Goal: Information Seeking & Learning: Learn about a topic

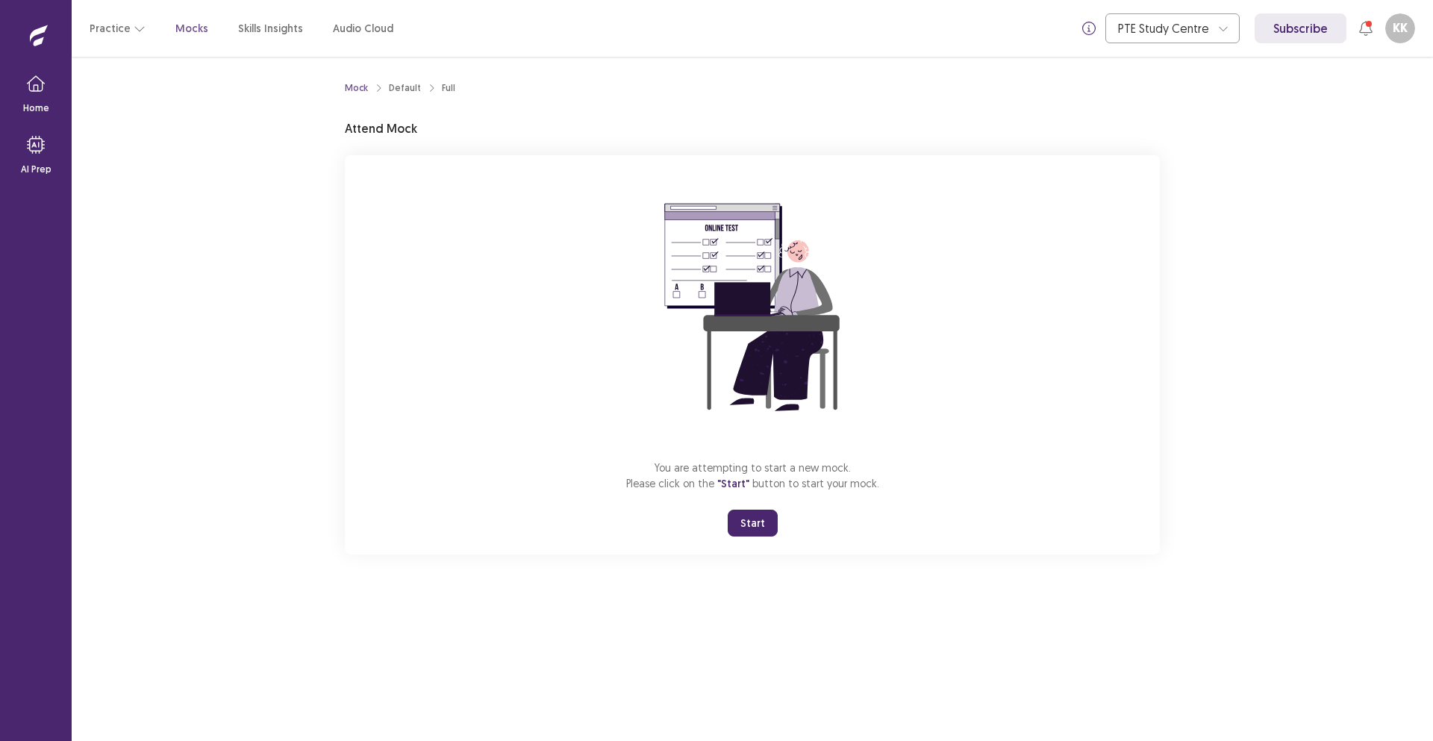
drag, startPoint x: 757, startPoint y: 519, endPoint x: 758, endPoint y: 584, distance: 65.0
click at [758, 519] on button "Start" at bounding box center [753, 523] width 50 height 27
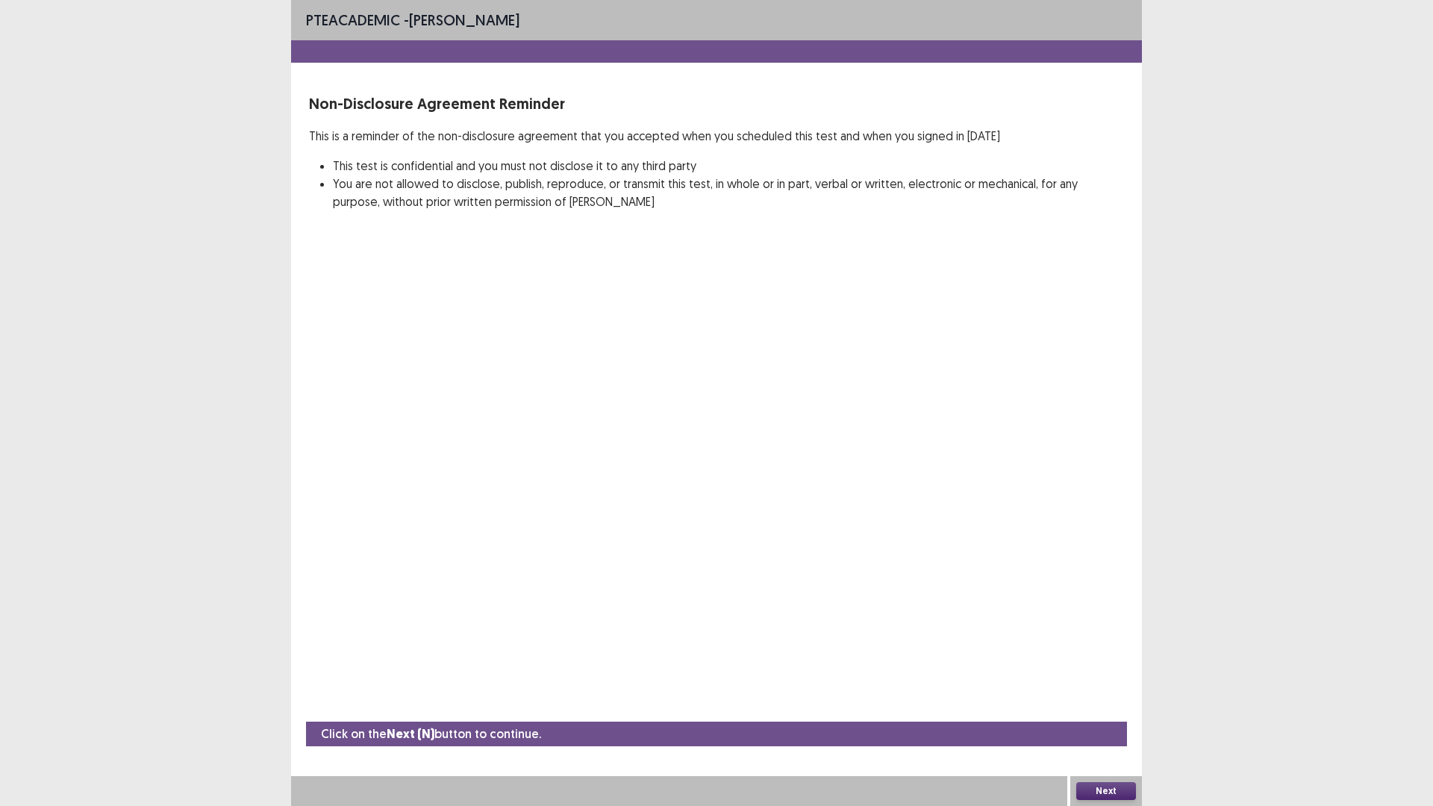
click at [1112, 740] on button "Next" at bounding box center [1106, 791] width 60 height 18
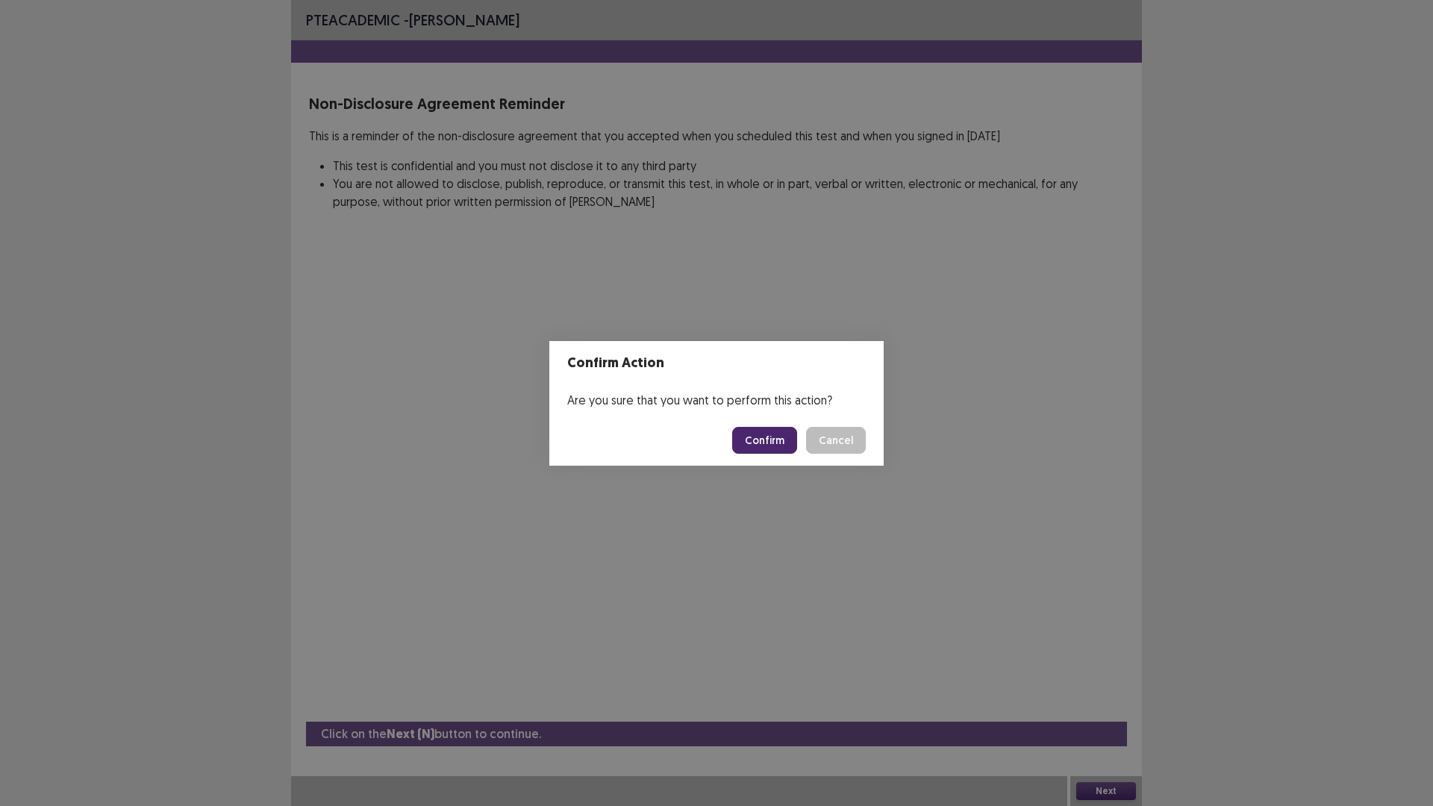
click at [749, 445] on button "Confirm" at bounding box center [764, 440] width 65 height 27
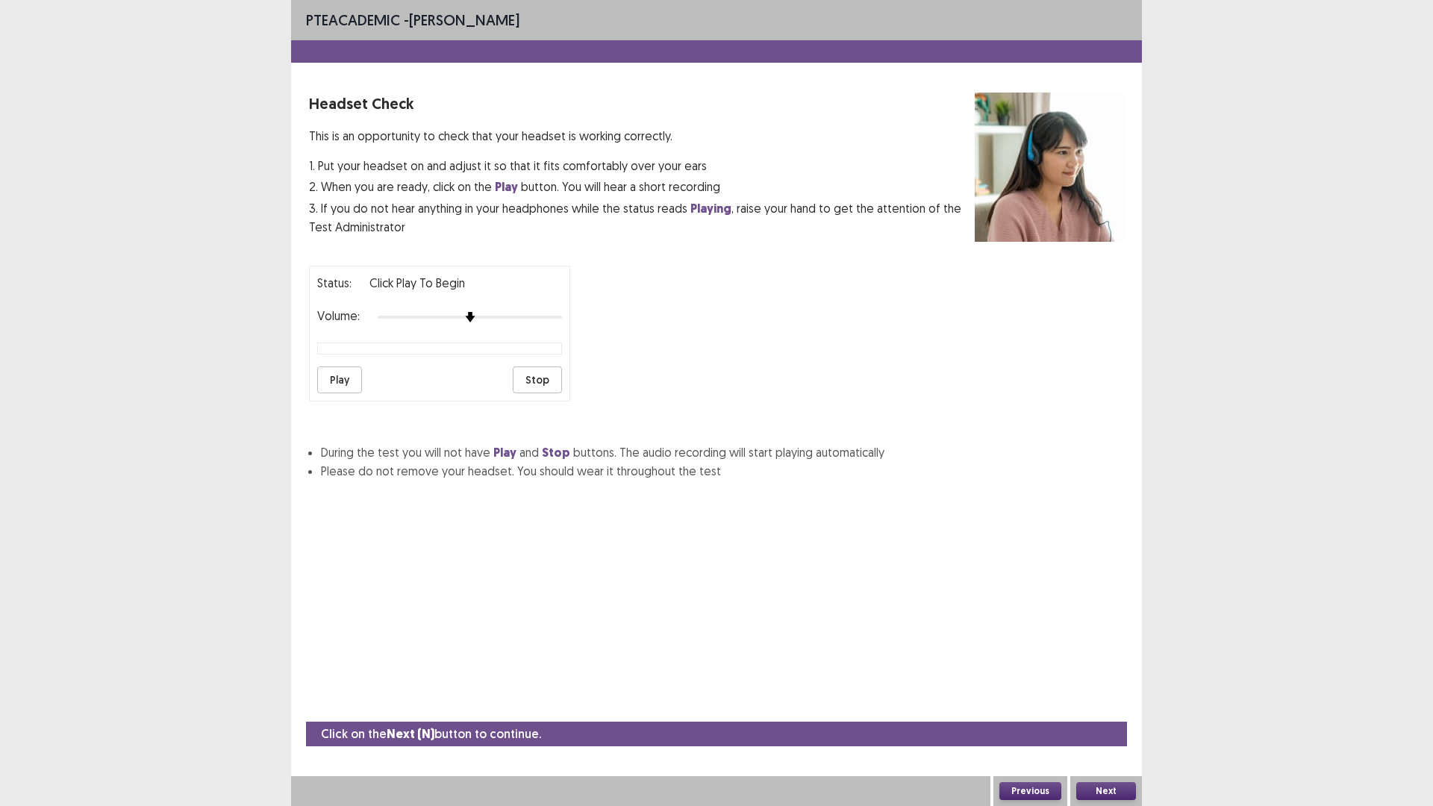
click at [338, 385] on button "Play" at bounding box center [339, 379] width 45 height 27
click at [1120, 740] on button "Next" at bounding box center [1106, 791] width 60 height 18
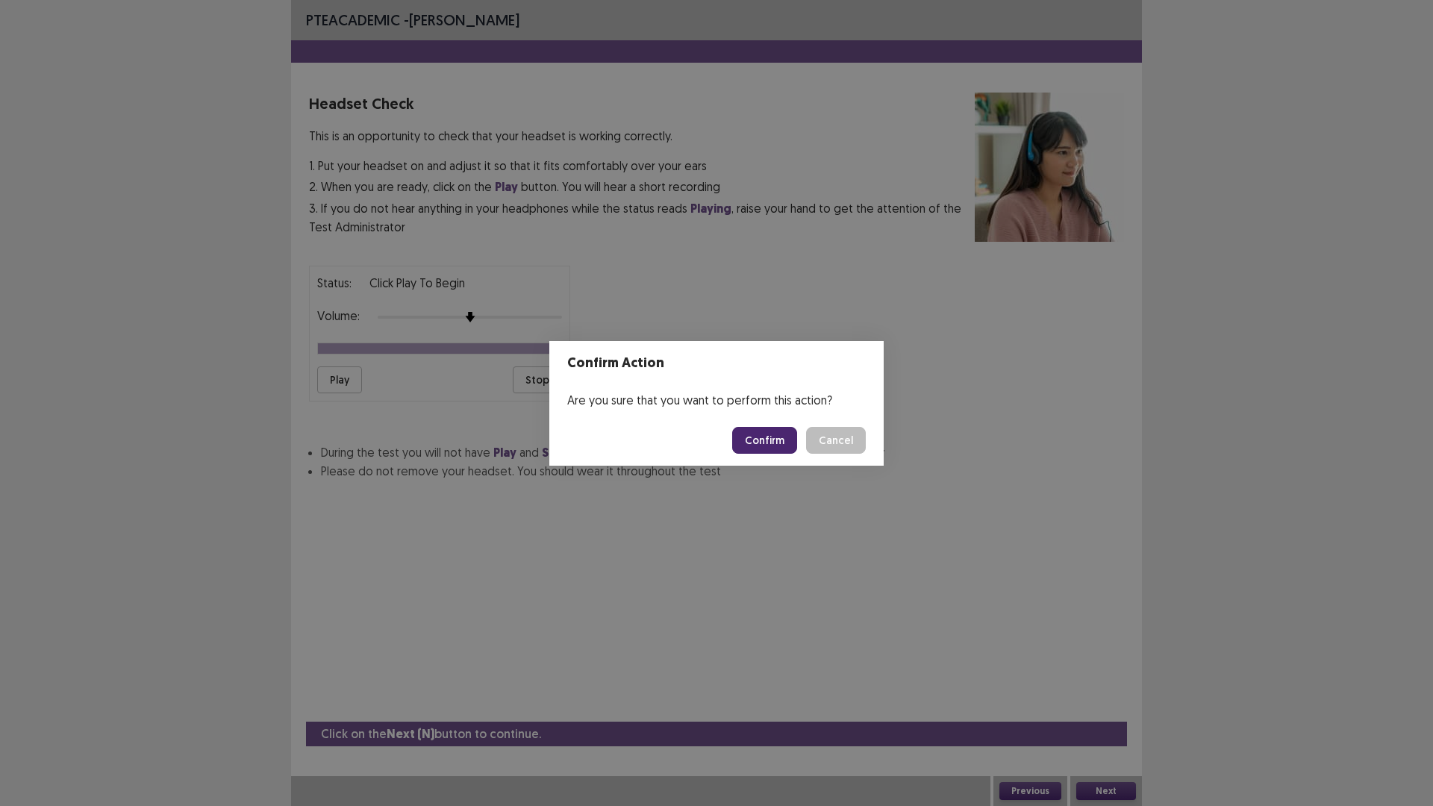
click at [761, 445] on button "Confirm" at bounding box center [764, 440] width 65 height 27
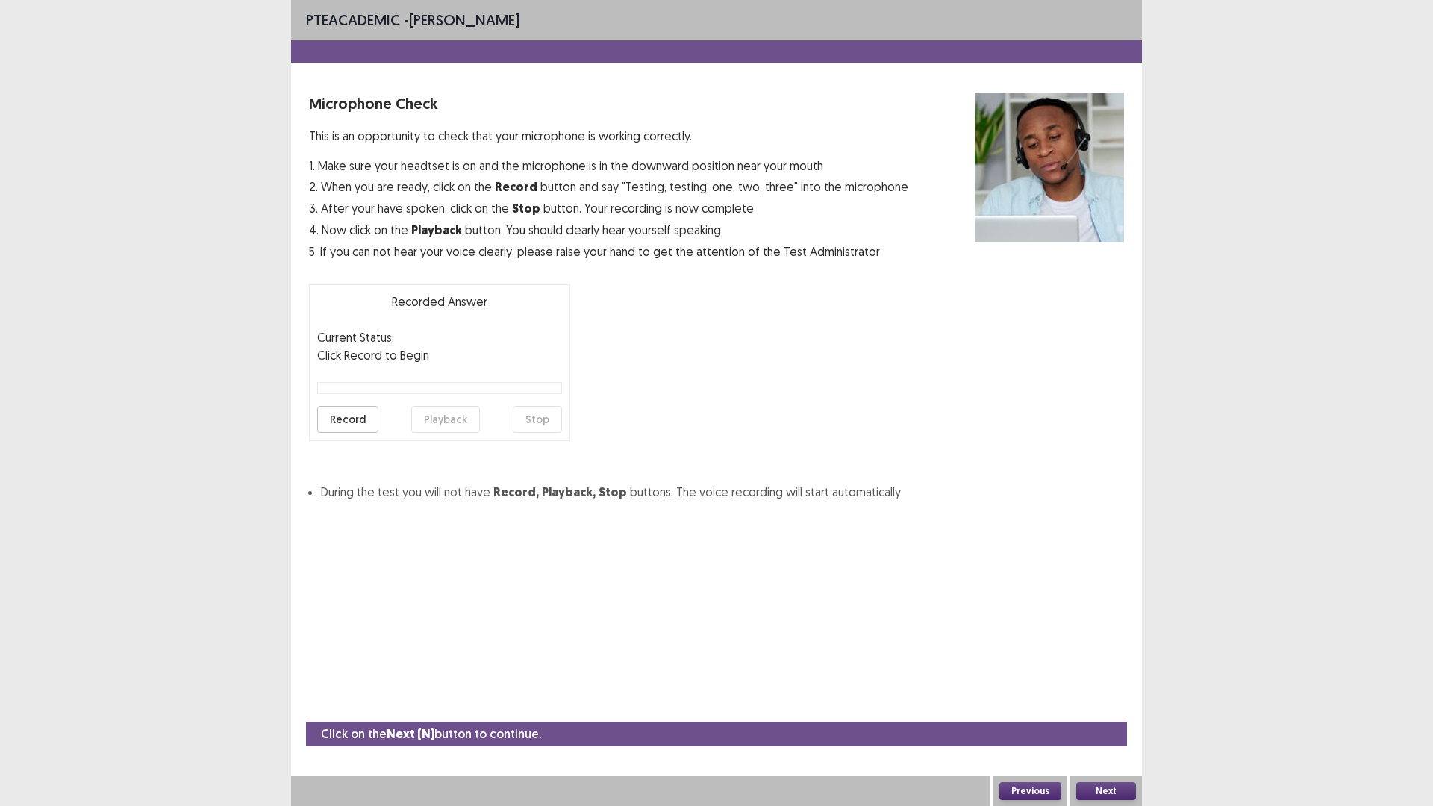
click at [345, 423] on button "Record" at bounding box center [347, 419] width 61 height 27
click at [540, 425] on button "Stop" at bounding box center [537, 419] width 49 height 27
click at [342, 417] on button "Record" at bounding box center [347, 419] width 61 height 27
click at [366, 419] on button "Record" at bounding box center [347, 419] width 61 height 27
click at [540, 423] on button "Stop" at bounding box center [537, 419] width 49 height 27
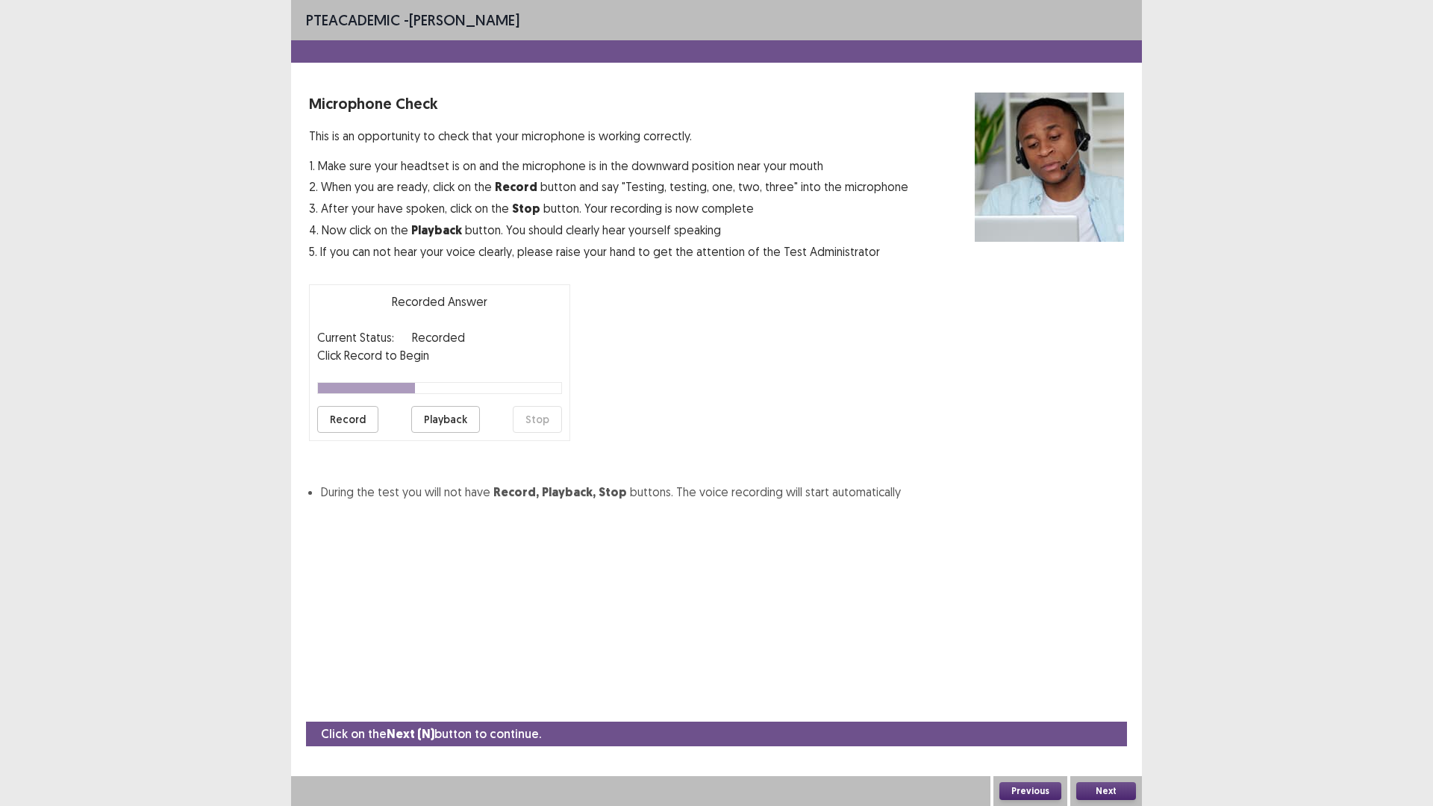
click at [343, 424] on button "Record" at bounding box center [347, 419] width 61 height 27
click at [540, 425] on button "Stop" at bounding box center [537, 419] width 49 height 27
click at [373, 423] on button "Record" at bounding box center [347, 419] width 61 height 27
click at [555, 422] on button "Stop" at bounding box center [537, 419] width 49 height 27
click at [346, 420] on button "Record" at bounding box center [347, 419] width 61 height 27
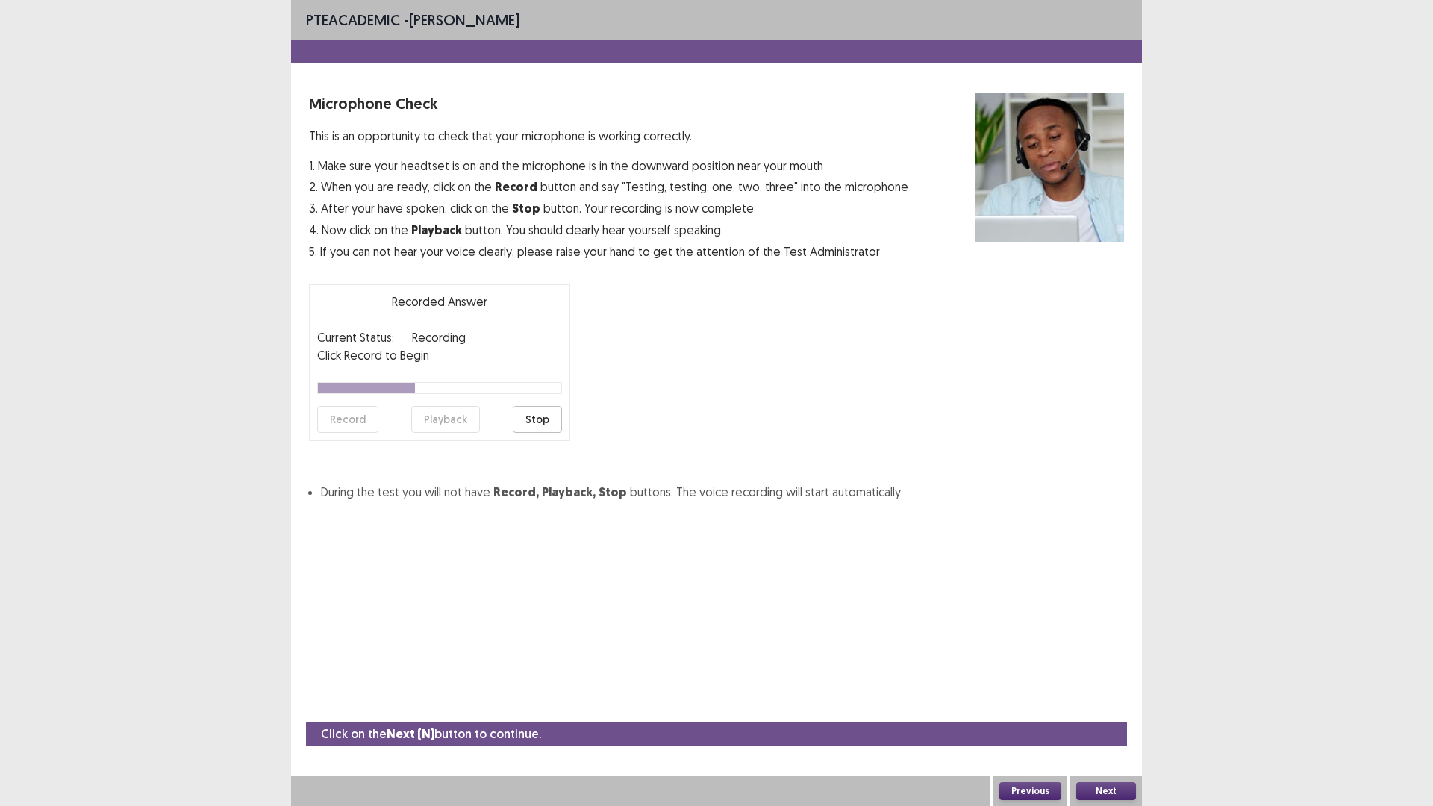
click at [528, 419] on button "Stop" at bounding box center [537, 419] width 49 height 27
click at [450, 413] on button "Playback" at bounding box center [445, 419] width 69 height 27
click at [437, 423] on button "Playback" at bounding box center [445, 419] width 69 height 27
click at [443, 413] on button "Playback" at bounding box center [445, 419] width 69 height 27
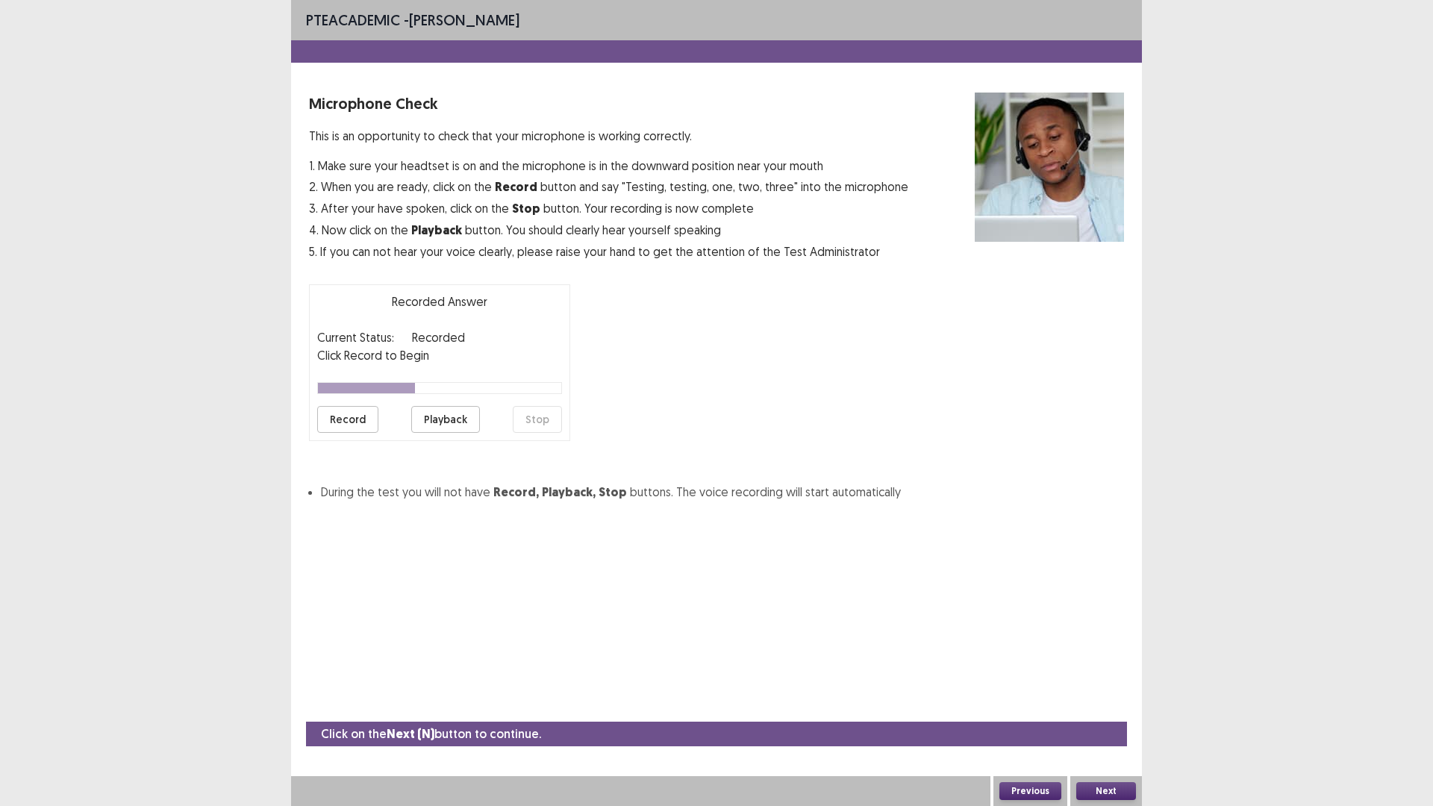
click at [326, 388] on div at bounding box center [366, 388] width 97 height 10
click at [444, 421] on button "Playback" at bounding box center [445, 419] width 69 height 27
click at [340, 424] on button "Record" at bounding box center [347, 419] width 61 height 27
click at [437, 418] on button "Playback" at bounding box center [445, 419] width 69 height 27
click at [437, 419] on button "Playback" at bounding box center [445, 419] width 69 height 27
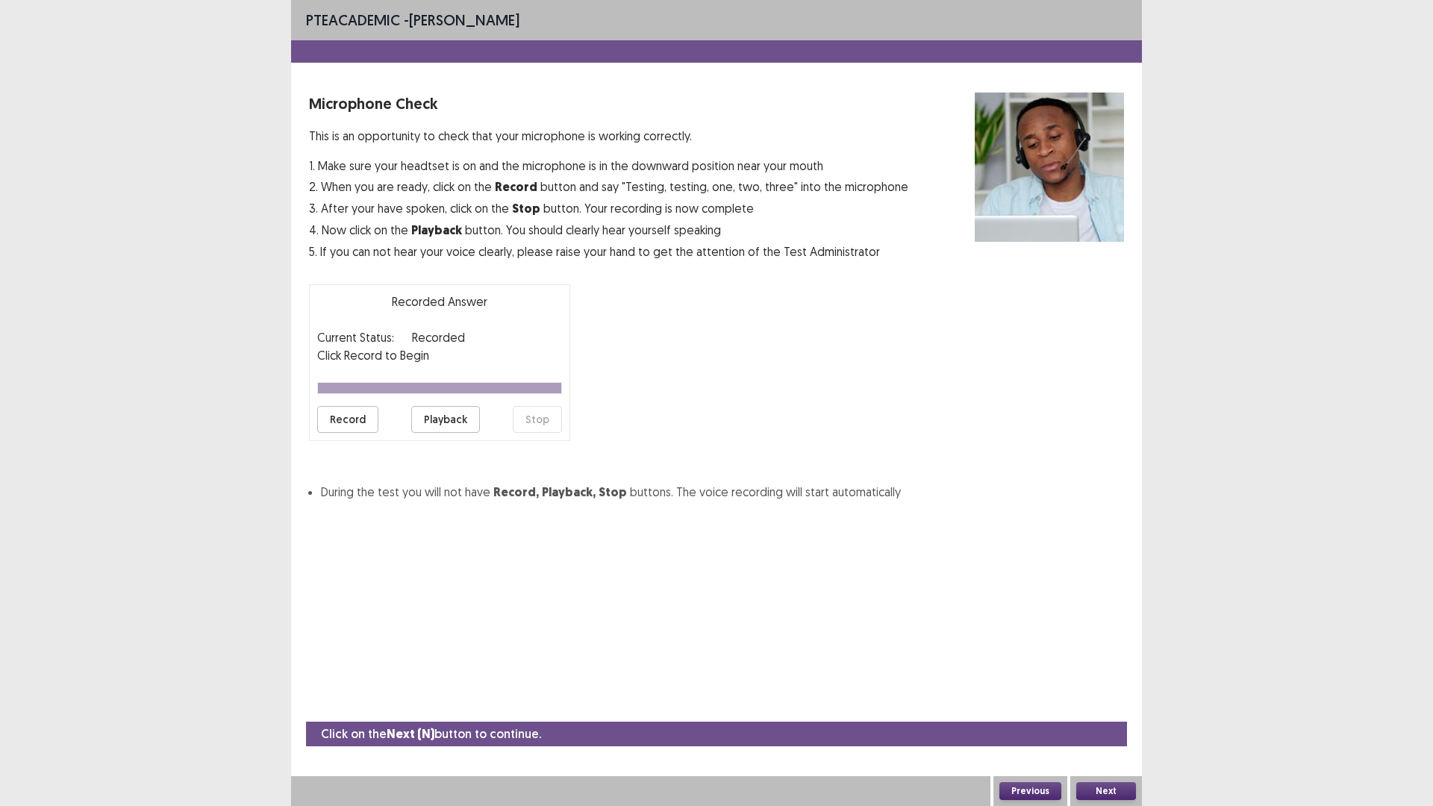
click at [453, 419] on button "Playback" at bounding box center [445, 419] width 69 height 27
click at [432, 422] on button "Playback" at bounding box center [445, 419] width 69 height 27
click at [349, 426] on button "Record" at bounding box center [347, 419] width 61 height 27
click at [541, 425] on button "Stop" at bounding box center [537, 419] width 49 height 27
click at [433, 417] on button "Playback" at bounding box center [445, 419] width 69 height 27
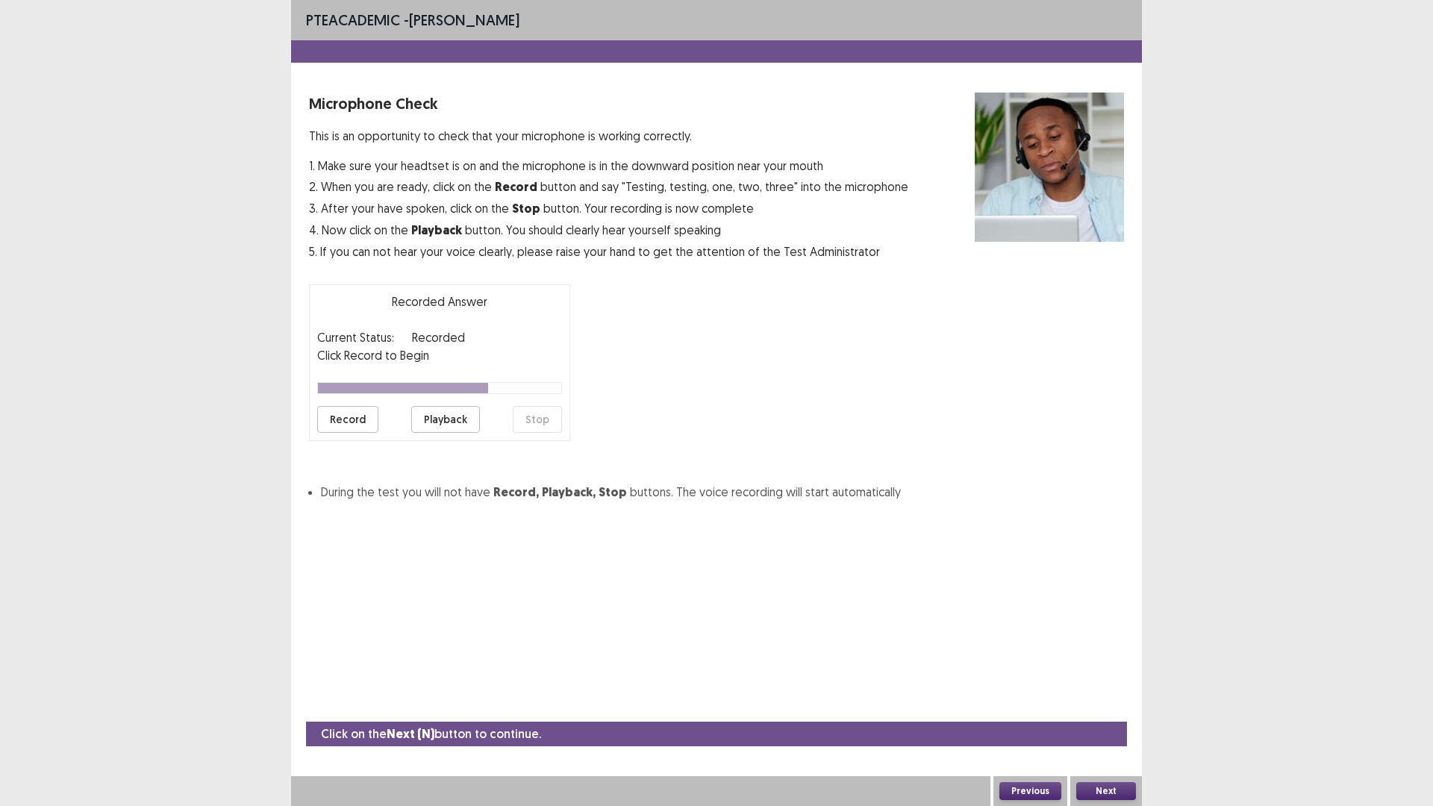
click at [468, 419] on button "Playback" at bounding box center [445, 419] width 69 height 27
click at [445, 411] on button "Playback" at bounding box center [445, 419] width 69 height 27
click at [444, 411] on button "Playback" at bounding box center [445, 419] width 69 height 27
click at [337, 411] on button "Record" at bounding box center [347, 419] width 61 height 27
click at [1029, 740] on button "Previous" at bounding box center [1030, 791] width 62 height 18
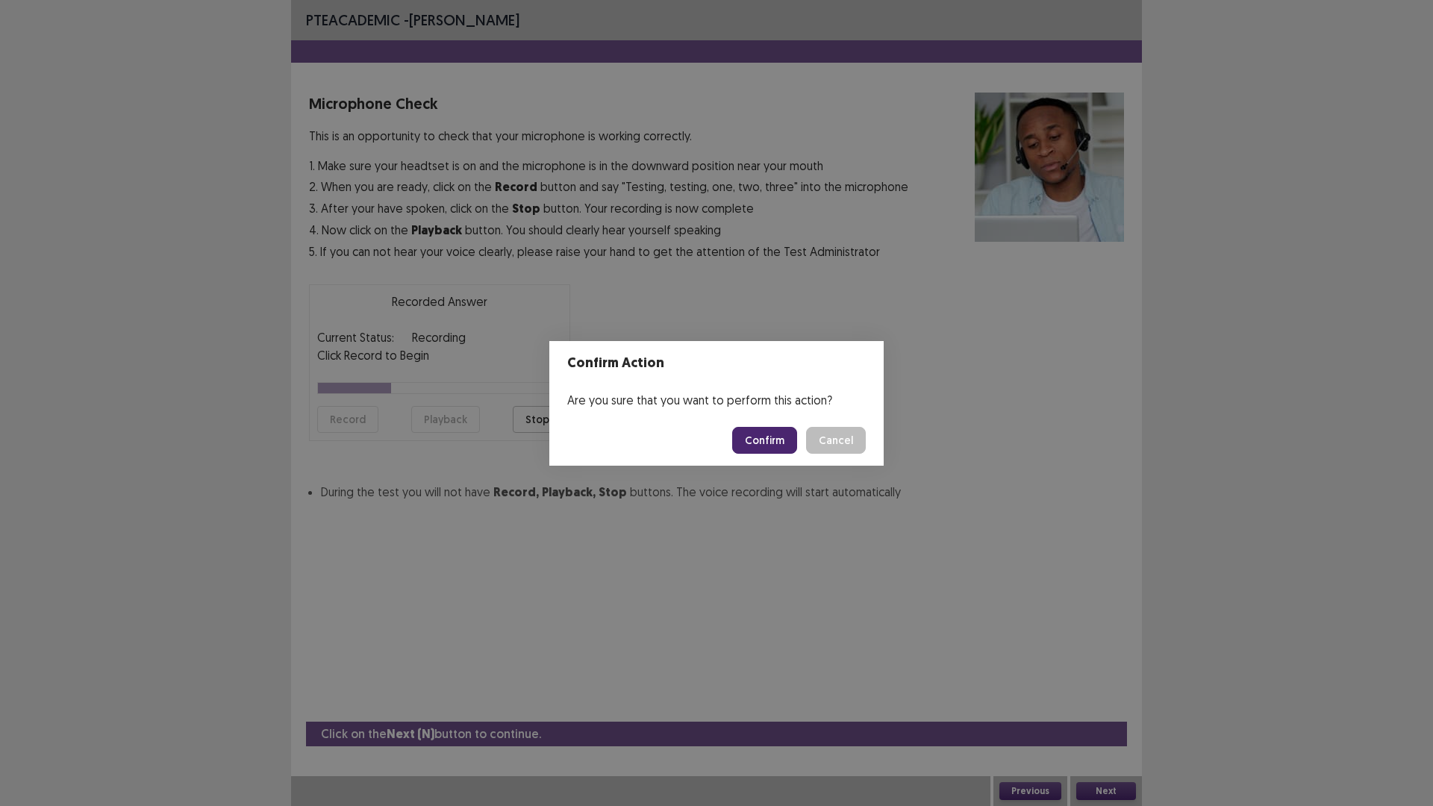
click at [741, 437] on button "Confirm" at bounding box center [764, 440] width 65 height 27
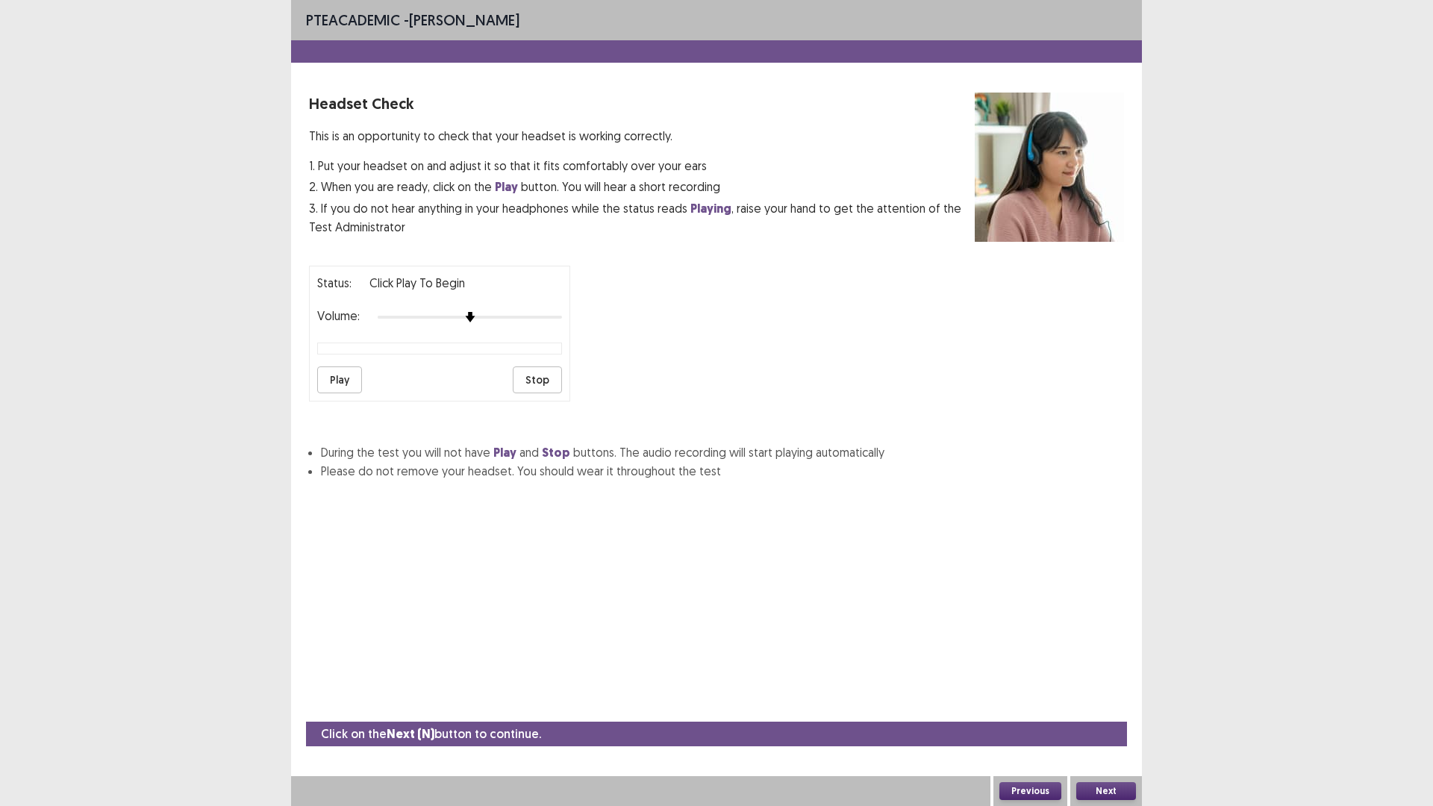
click at [331, 384] on button "Play" at bounding box center [339, 379] width 45 height 27
click at [338, 389] on button "Play" at bounding box center [339, 379] width 45 height 27
click at [1113, 740] on button "Next" at bounding box center [1106, 791] width 60 height 18
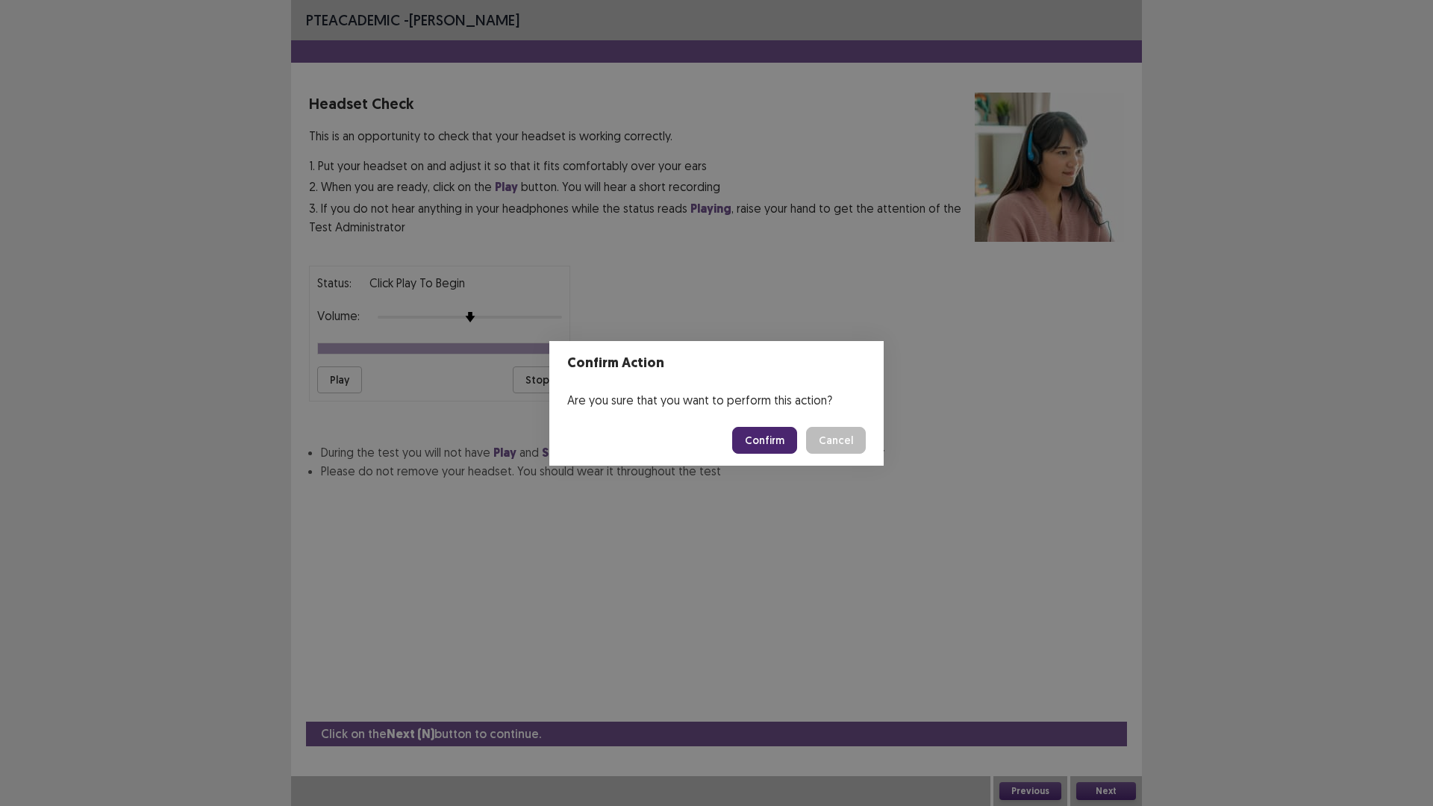
click at [773, 434] on button "Confirm" at bounding box center [764, 440] width 65 height 27
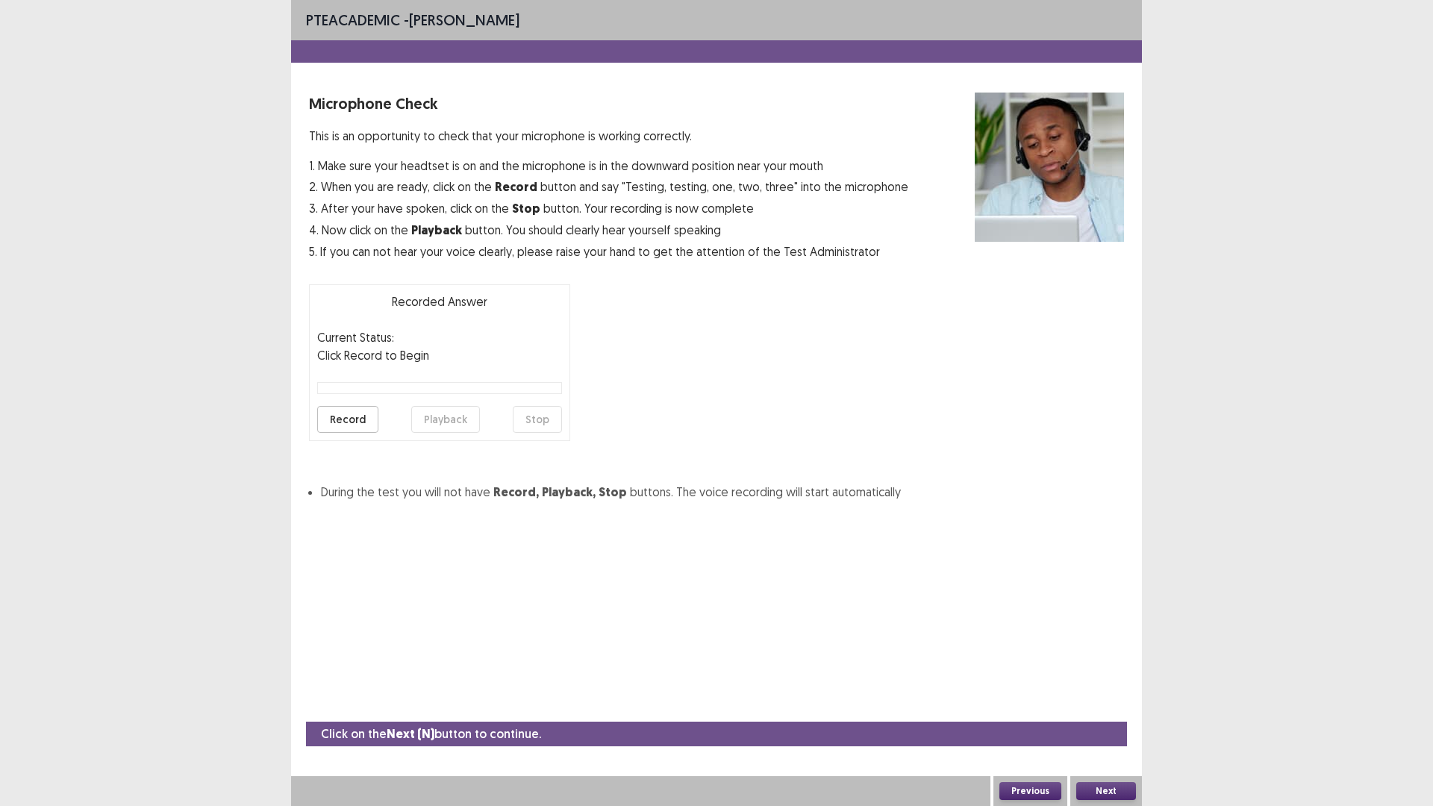
click at [339, 424] on button "Record" at bounding box center [347, 419] width 61 height 27
click at [540, 425] on button "Stop" at bounding box center [537, 419] width 49 height 27
click at [461, 412] on button "Playback" at bounding box center [445, 419] width 69 height 27
click at [433, 423] on button "Playback" at bounding box center [445, 419] width 69 height 27
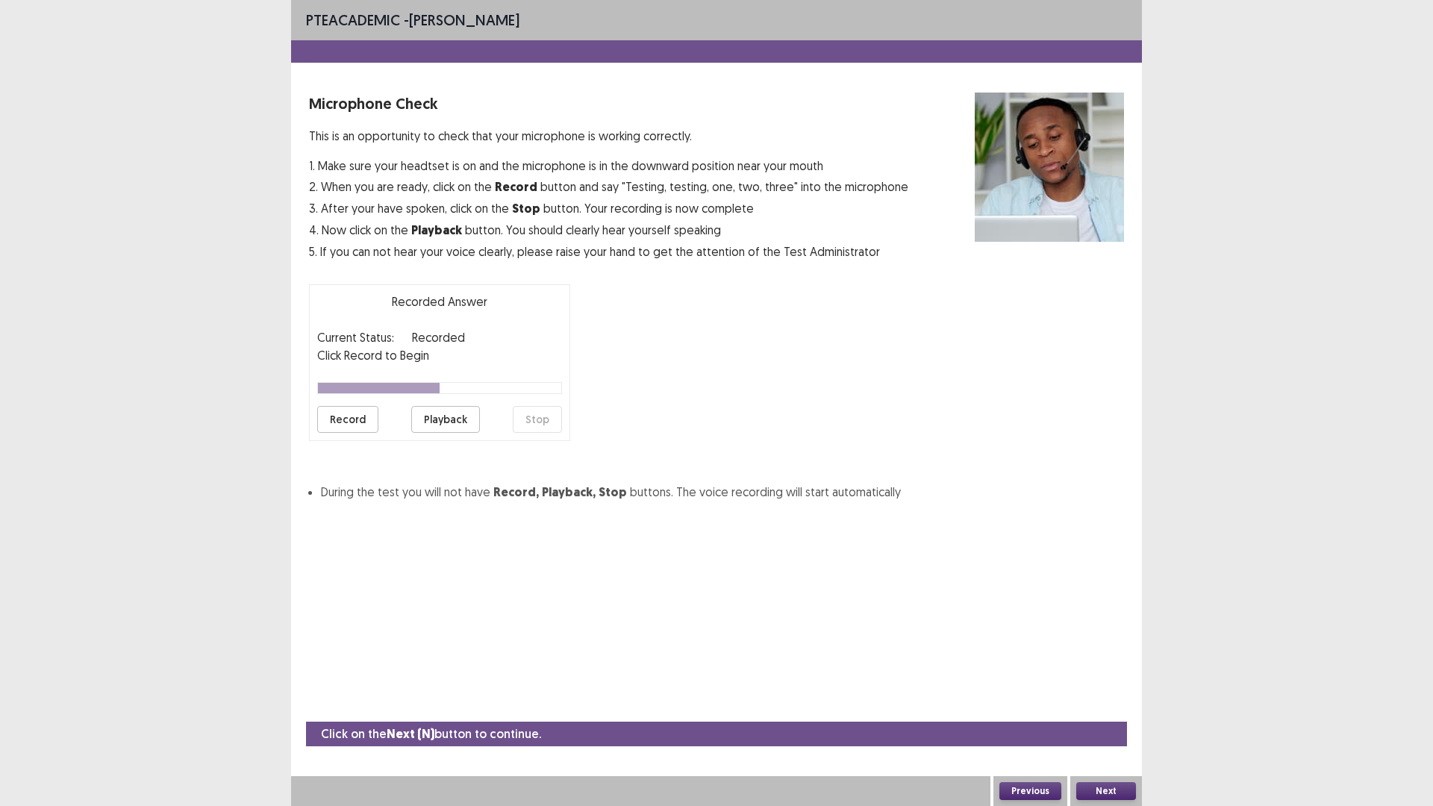
click at [433, 423] on button "Playback" at bounding box center [445, 419] width 69 height 27
click at [345, 407] on button "Record" at bounding box center [347, 419] width 61 height 27
click at [549, 426] on button "Stop" at bounding box center [537, 419] width 49 height 27
click at [1019, 740] on button "Previous" at bounding box center [1030, 791] width 62 height 18
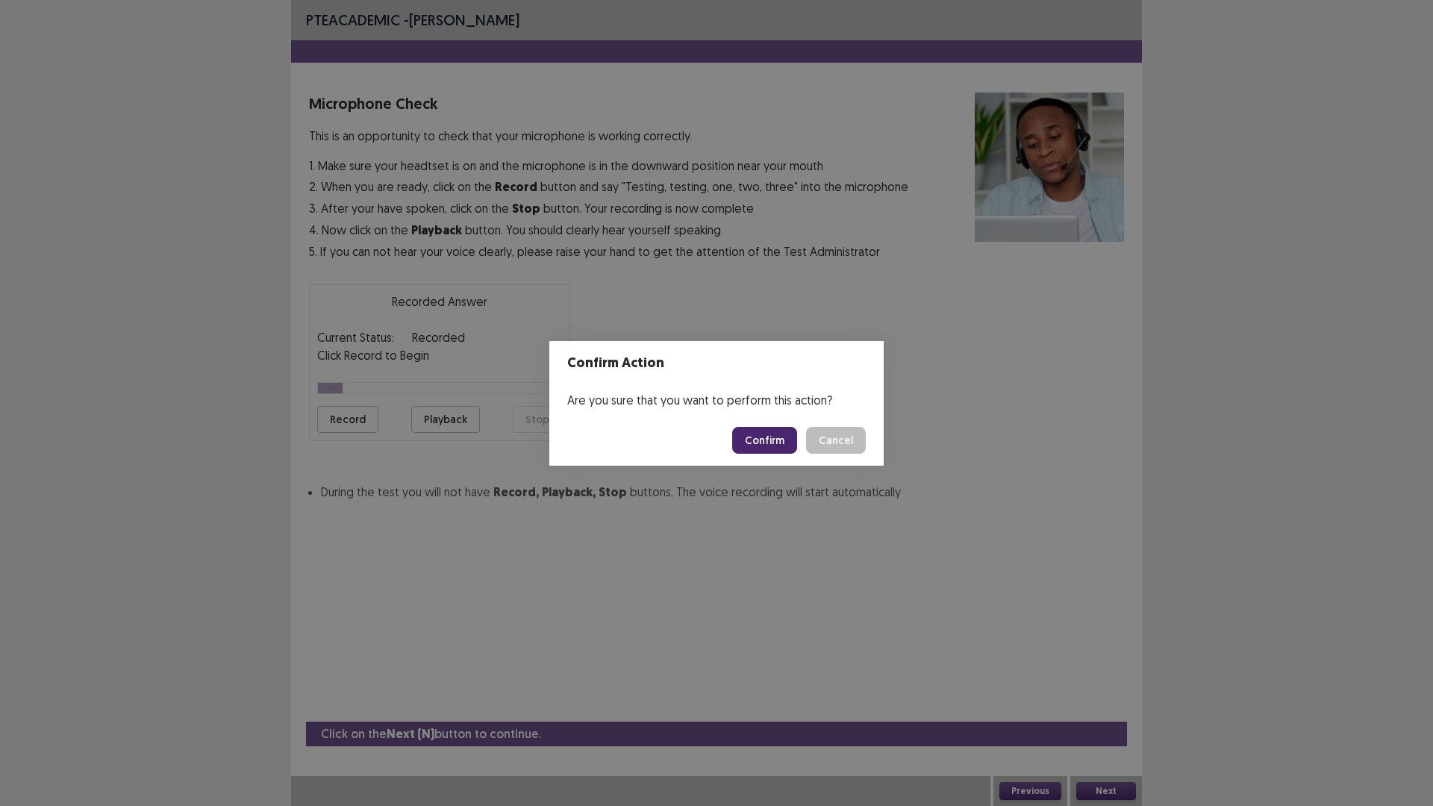
click at [760, 447] on button "Confirm" at bounding box center [764, 440] width 65 height 27
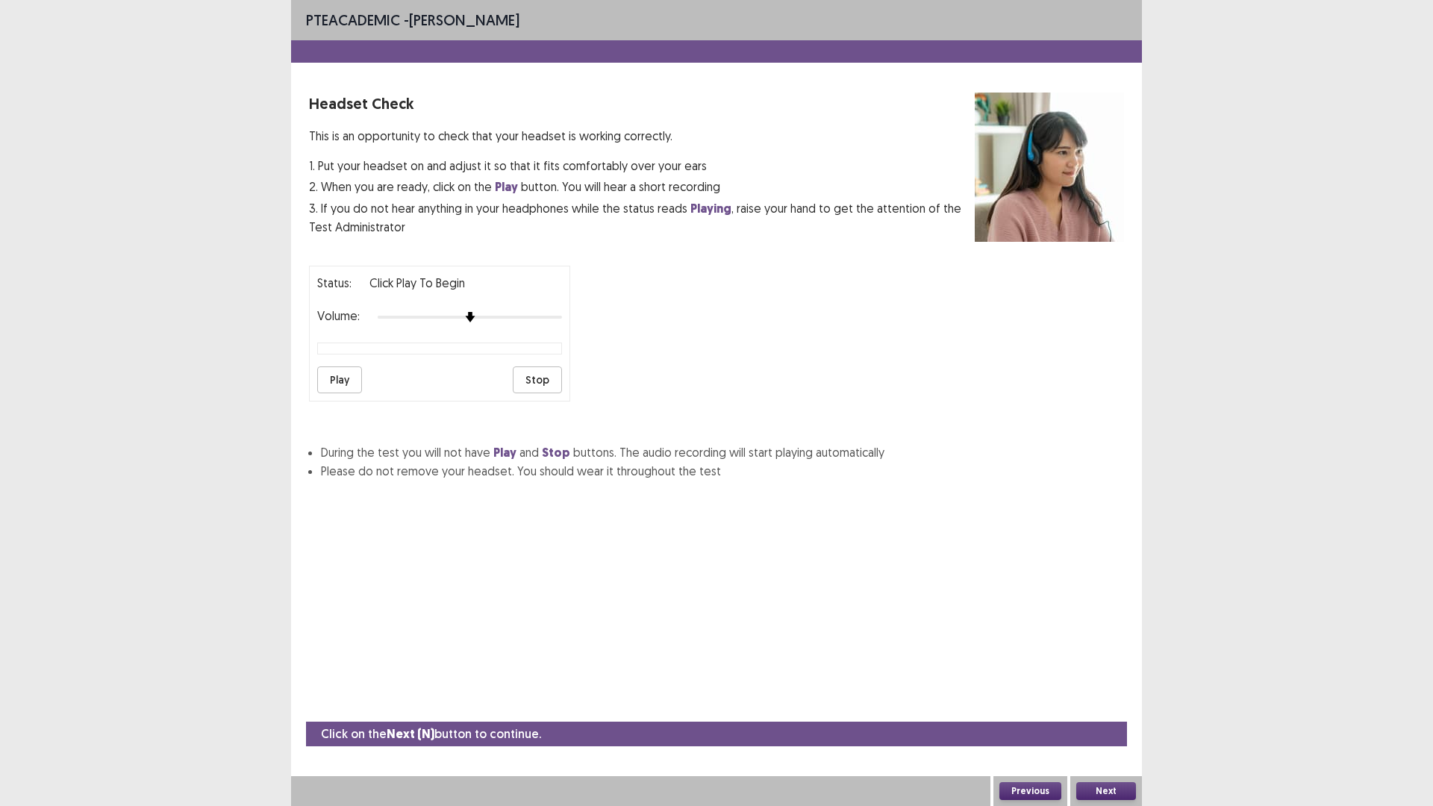
click at [1020, 740] on button "Previous" at bounding box center [1030, 791] width 62 height 18
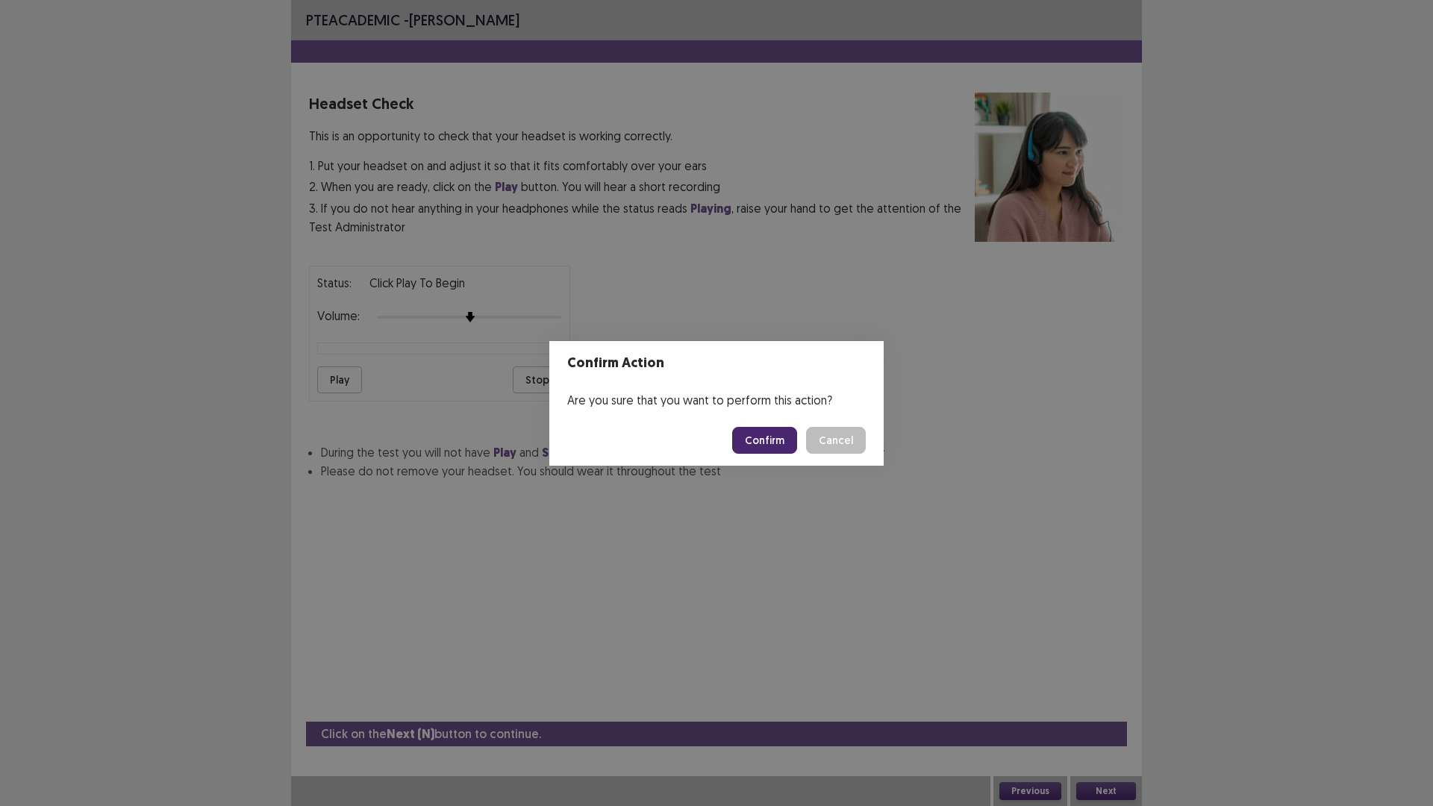
click at [779, 443] on button "Confirm" at bounding box center [764, 440] width 65 height 27
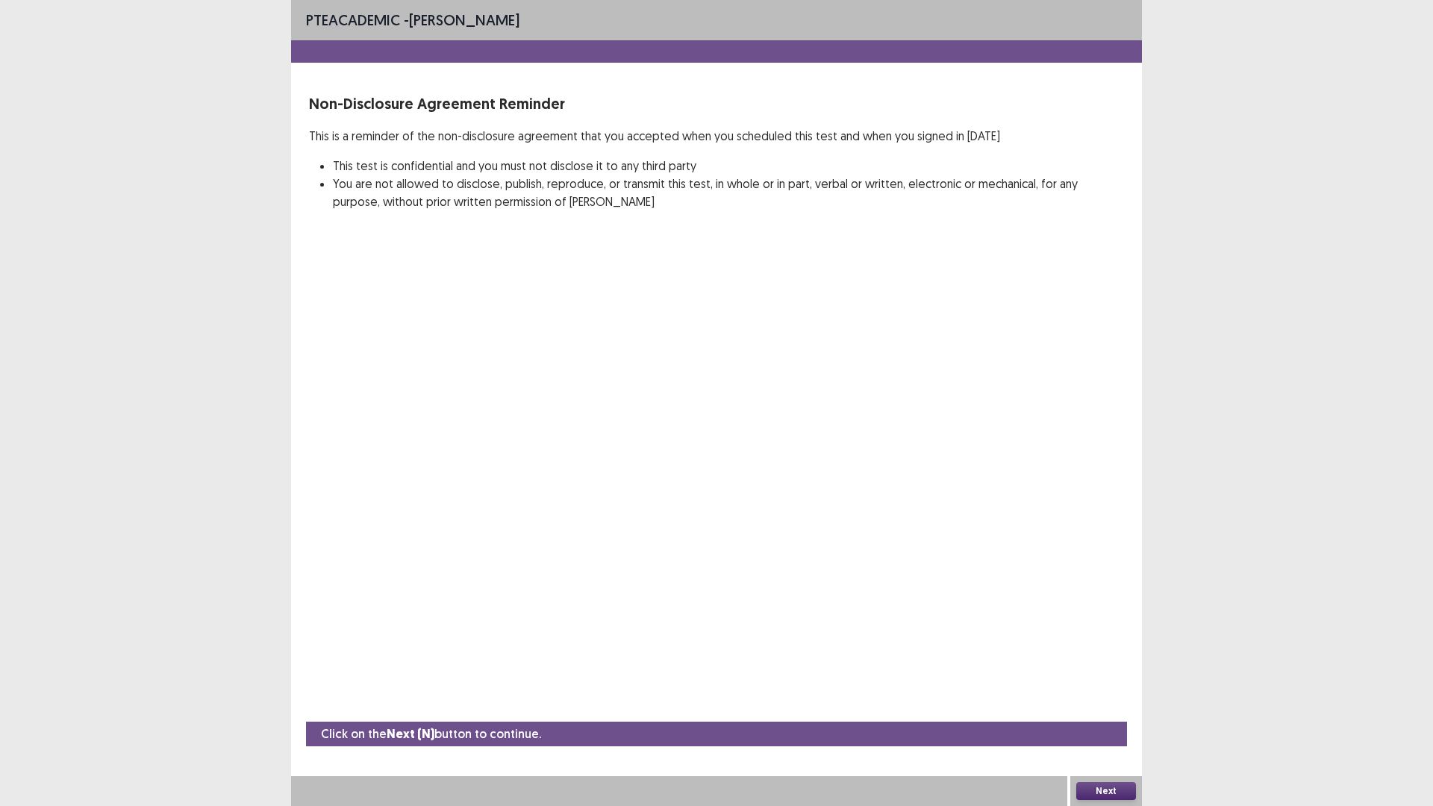
click at [1129, 31] on div "PTE academic - [PERSON_NAME]" at bounding box center [716, 20] width 851 height 40
drag, startPoint x: 1123, startPoint y: 11, endPoint x: 1046, endPoint y: 89, distance: 108.7
click at [1050, 84] on div "PTE academic - [PERSON_NAME] Non-Disclosure Agreement Reminder This is a remind…" at bounding box center [716, 120] width 851 height 240
drag, startPoint x: 397, startPoint y: 34, endPoint x: 410, endPoint y: 73, distance: 40.8
click at [396, 71] on div "PTE academic - [PERSON_NAME] Non-Disclosure Agreement Reminder This is a remind…" at bounding box center [716, 120] width 851 height 240
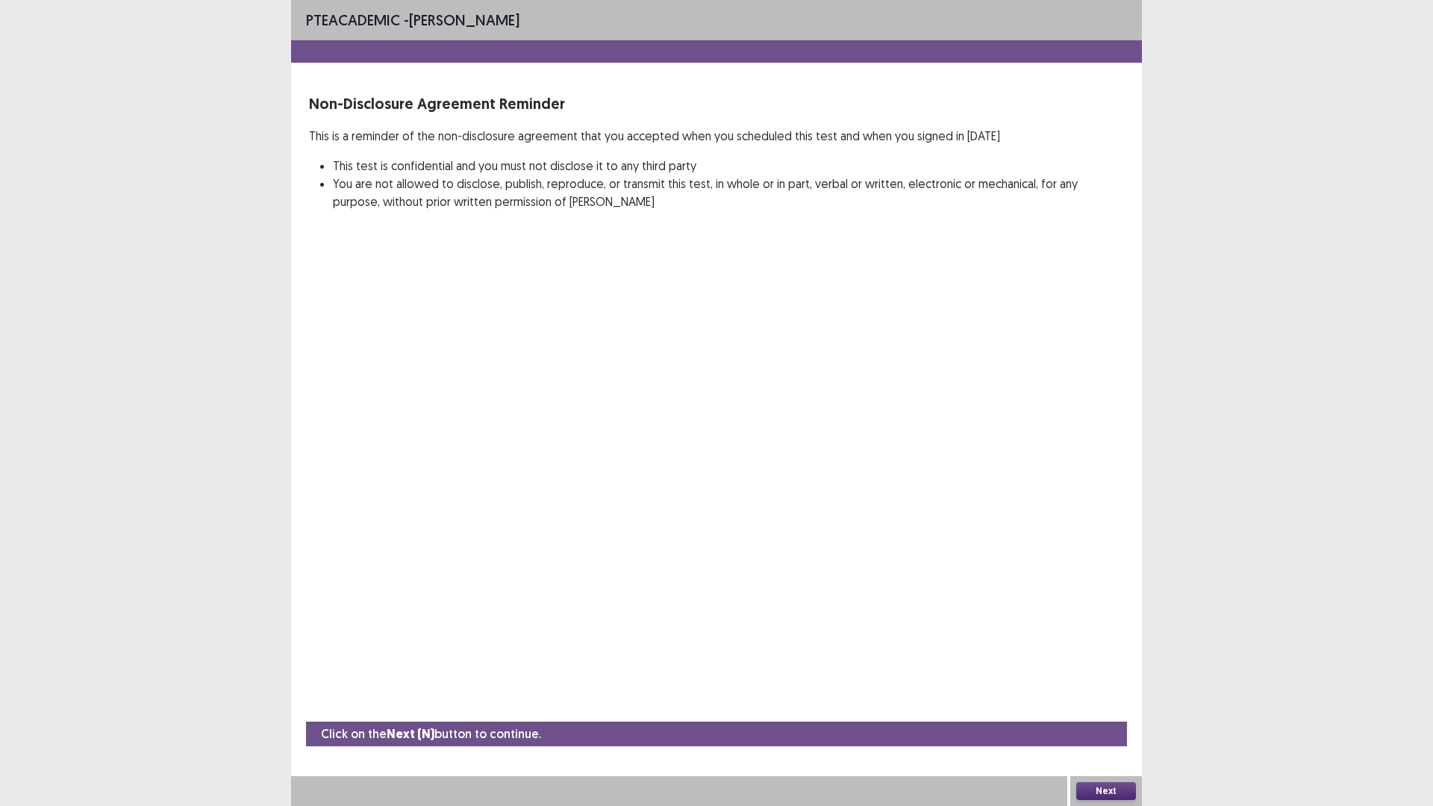
click at [348, 733] on p "Click on the Next (N) button to continue." at bounding box center [431, 734] width 220 height 19
